Goal: Task Accomplishment & Management: Use online tool/utility

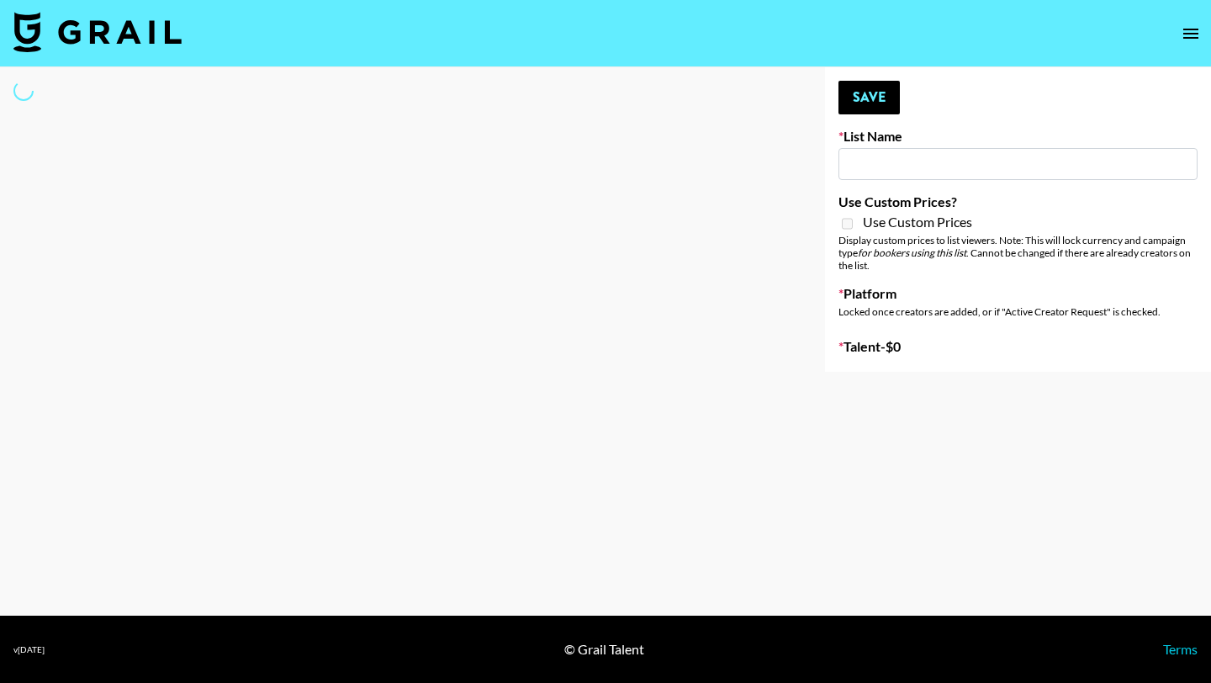
type input "Deebaby Song Promo"
select select "Song"
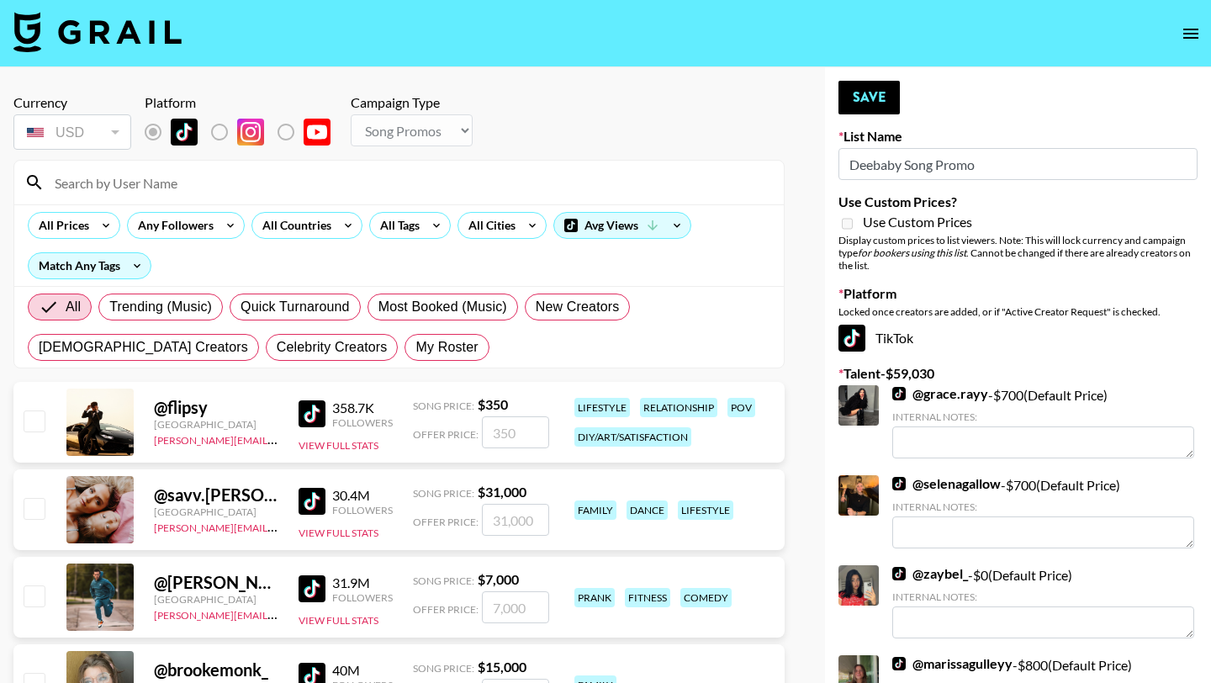
click at [853, 159] on input "Deebaby Song Promo" at bounding box center [1017, 164] width 359 height 32
click at [178, 188] on input at bounding box center [409, 182] width 729 height 27
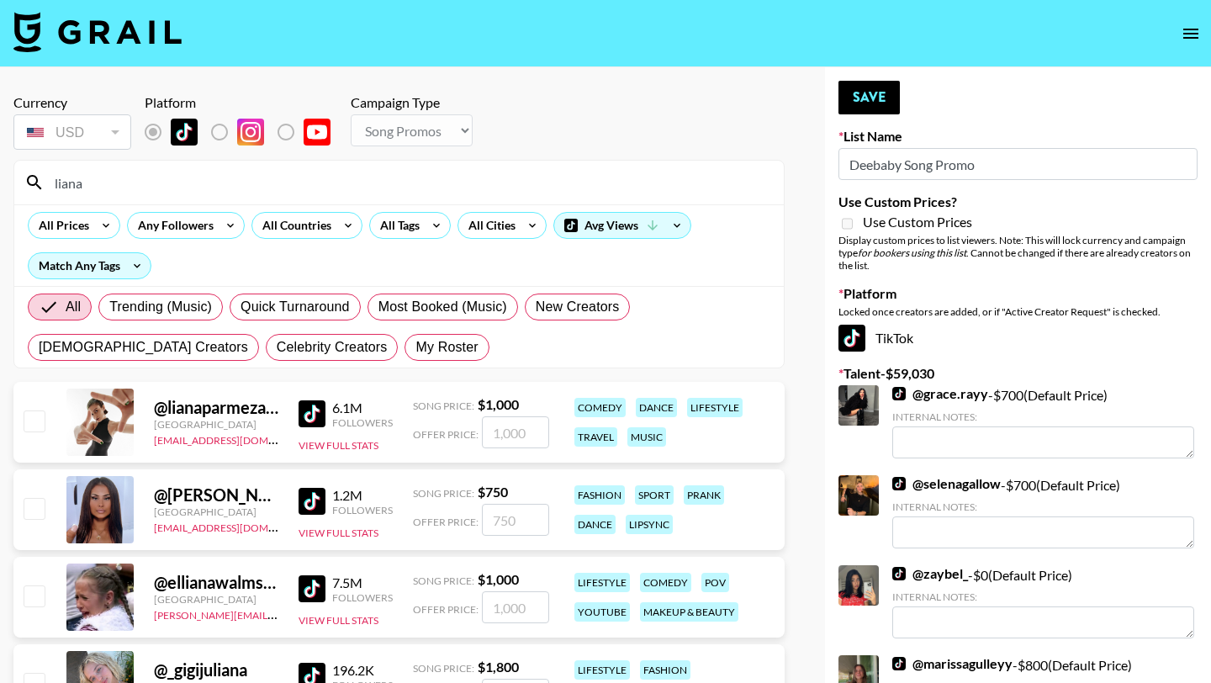
type input "liana"
click at [33, 421] on input "checkbox" at bounding box center [34, 420] width 20 height 20
checkbox input "true"
type input "1000"
click at [522, 440] on input "1000" at bounding box center [515, 432] width 67 height 32
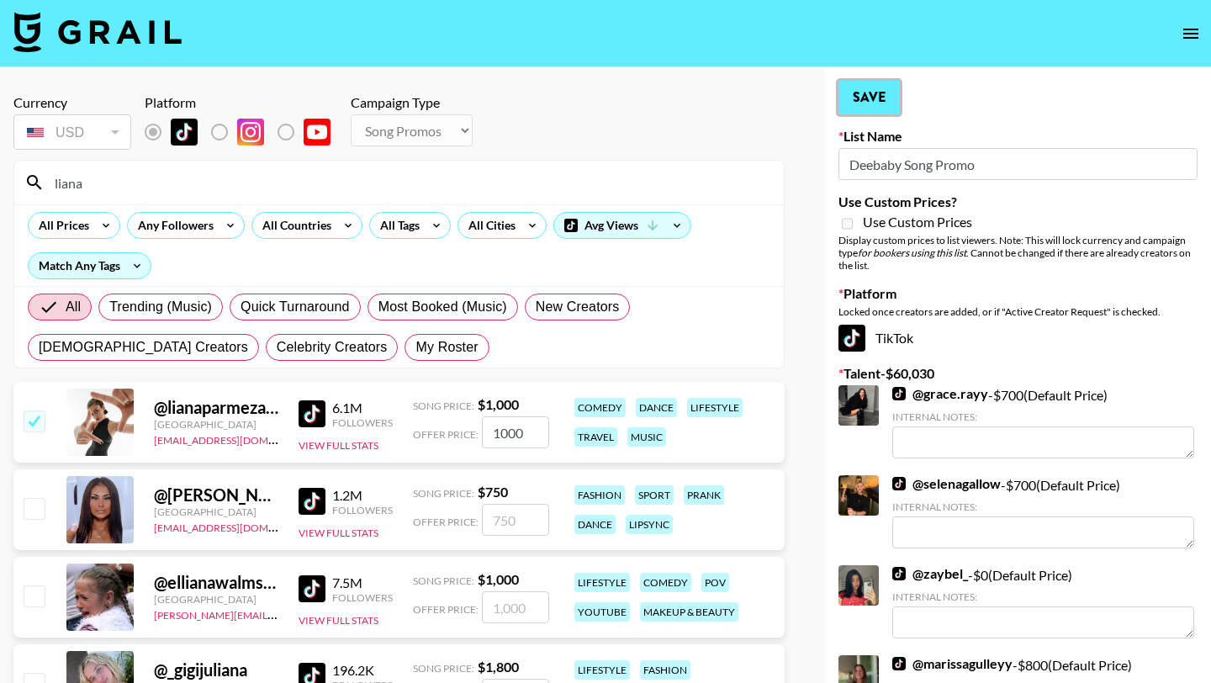
click at [868, 111] on button "Save" at bounding box center [868, 98] width 61 height 34
